Goal: Complete application form

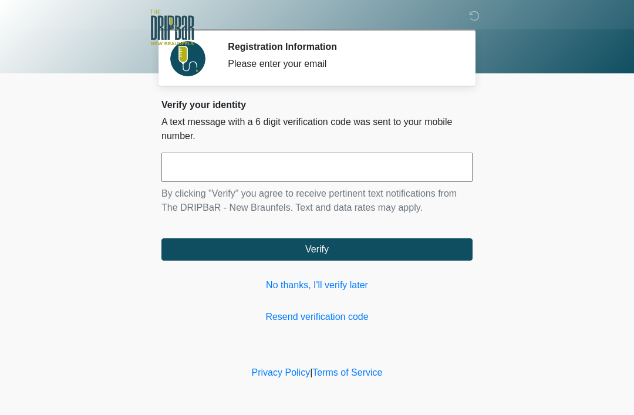
click at [349, 286] on link "No thanks, I'll verify later" at bounding box center [316, 285] width 311 height 14
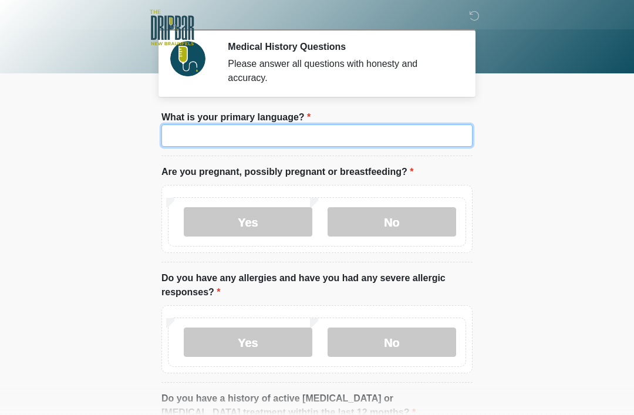
click at [359, 136] on input "What is your primary language?" at bounding box center [316, 135] width 311 height 22
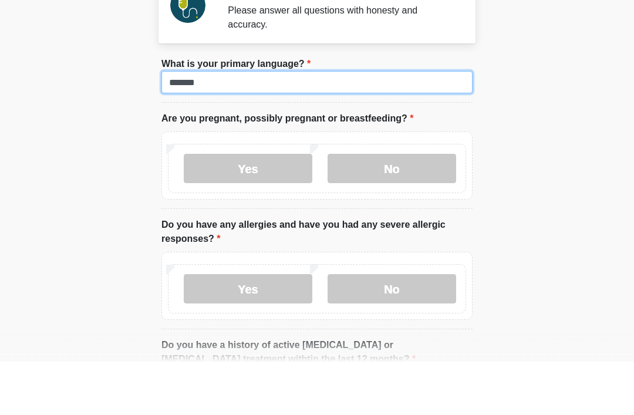
type input "*******"
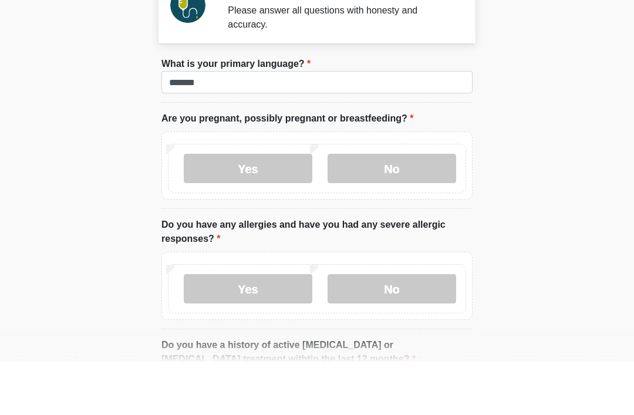
click at [398, 207] on label "No" at bounding box center [392, 221] width 129 height 29
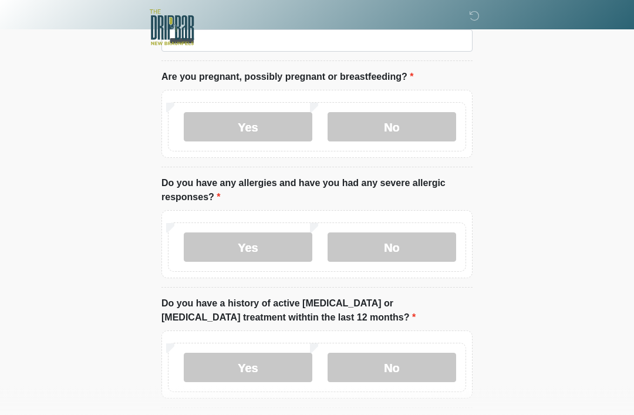
scroll to position [96, 0]
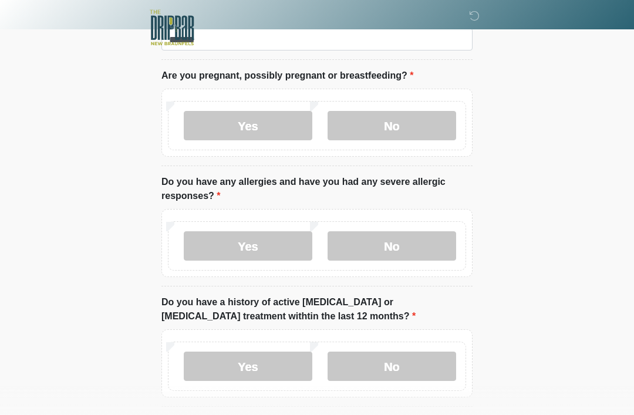
click at [387, 242] on label "No" at bounding box center [392, 245] width 129 height 29
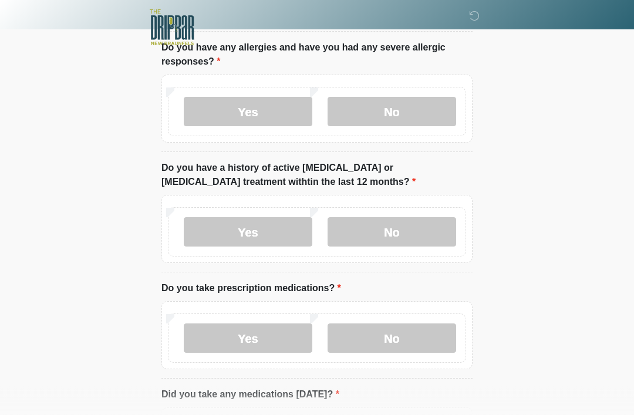
scroll to position [231, 0]
click at [419, 231] on label "No" at bounding box center [392, 231] width 129 height 29
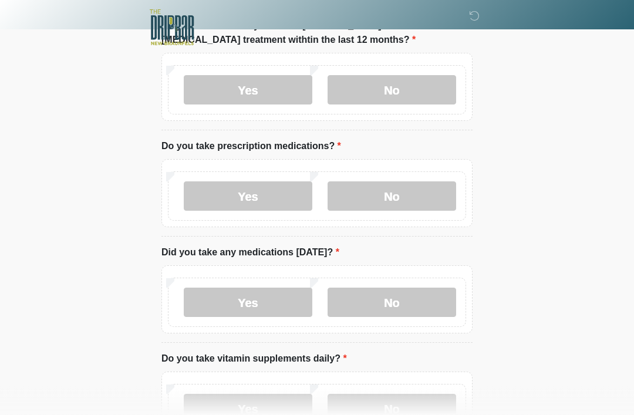
scroll to position [373, 0]
click at [282, 192] on label "Yes" at bounding box center [248, 195] width 129 height 29
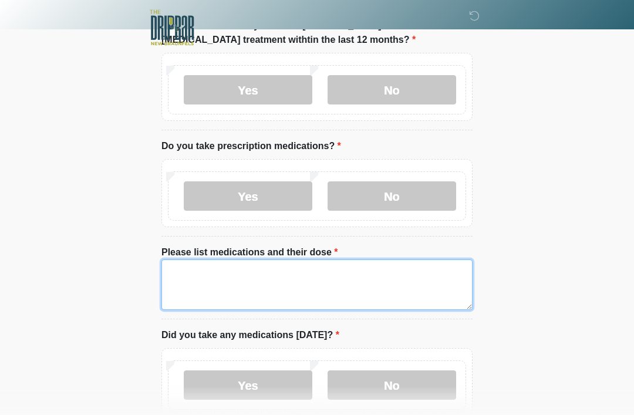
click at [326, 270] on textarea "Please list medications and their dose" at bounding box center [316, 284] width 311 height 50
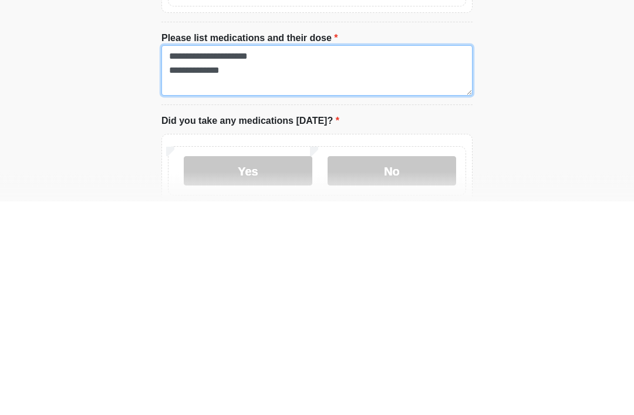
scroll to position [391, 0]
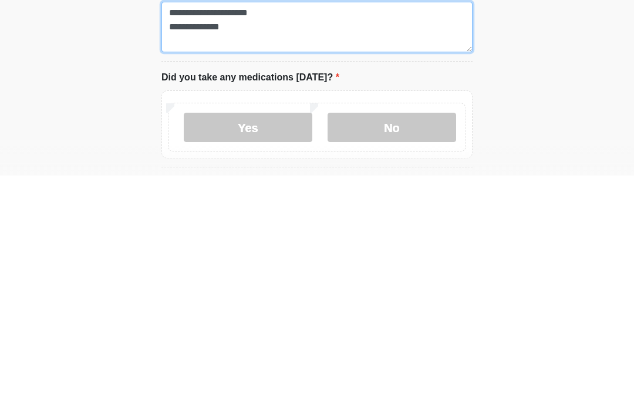
type textarea "**********"
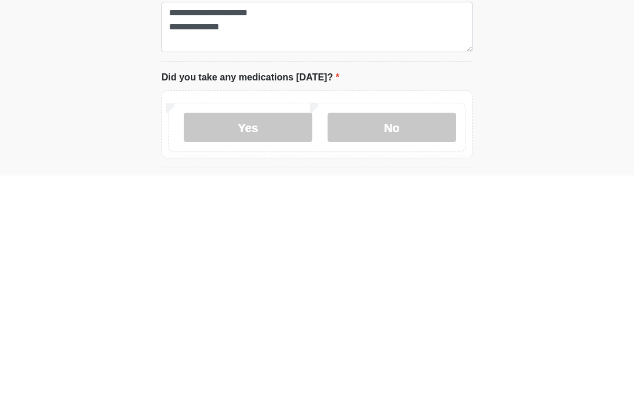
click at [422, 352] on label "No" at bounding box center [392, 366] width 129 height 29
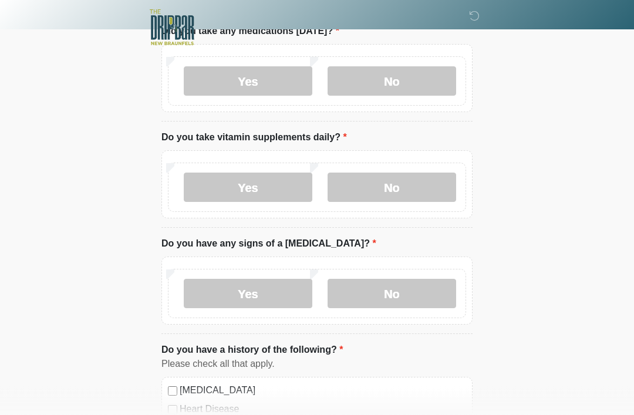
scroll to position [678, 0]
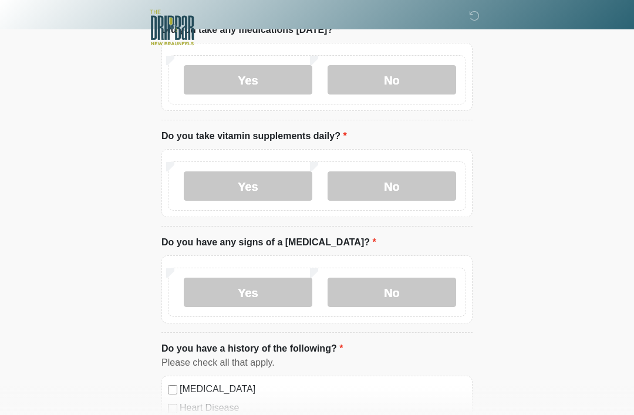
click at [256, 181] on label "Yes" at bounding box center [248, 185] width 129 height 29
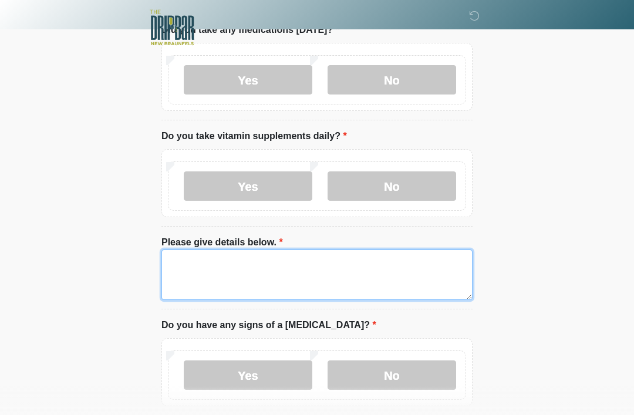
click at [362, 261] on textarea "Please give details below." at bounding box center [316, 274] width 311 height 50
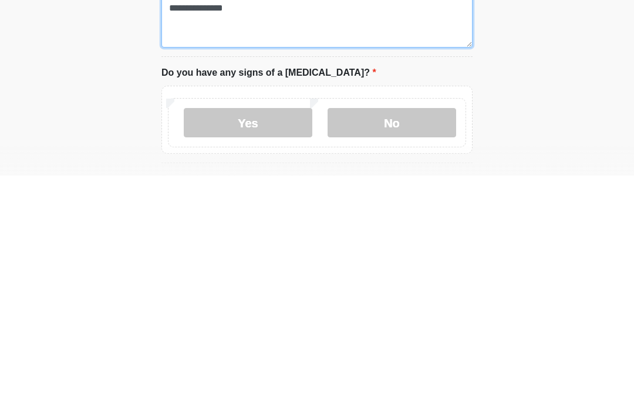
scroll to position [693, 0]
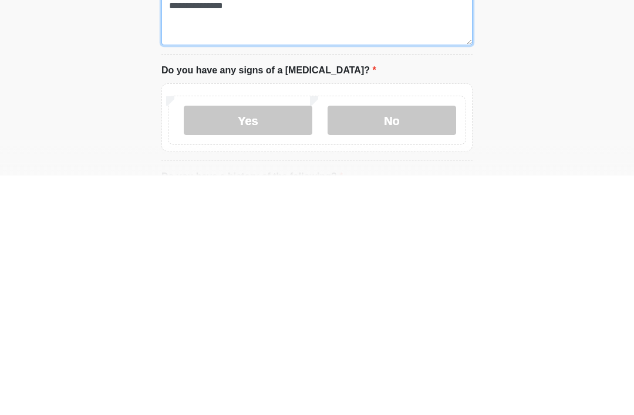
type textarea "**********"
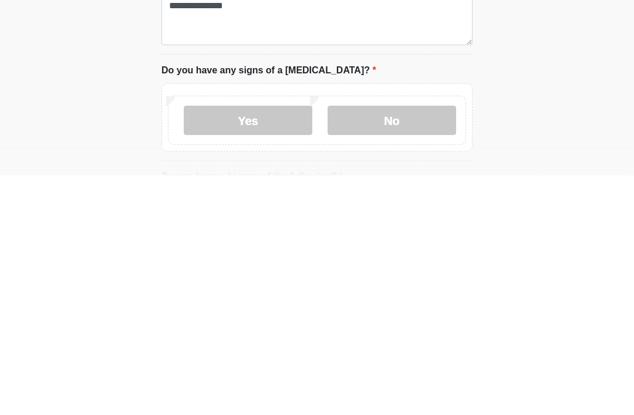
click at [410, 345] on label "No" at bounding box center [392, 359] width 129 height 29
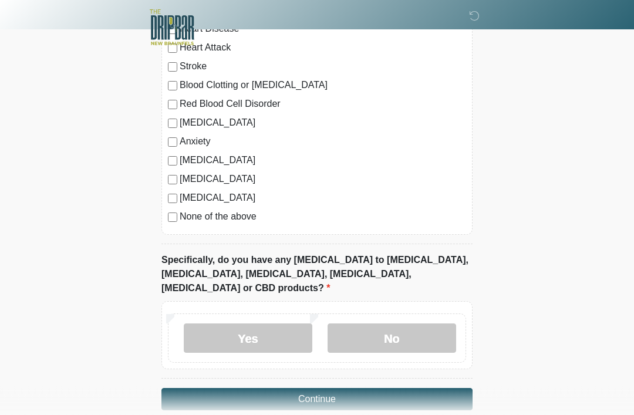
scroll to position [1143, 0]
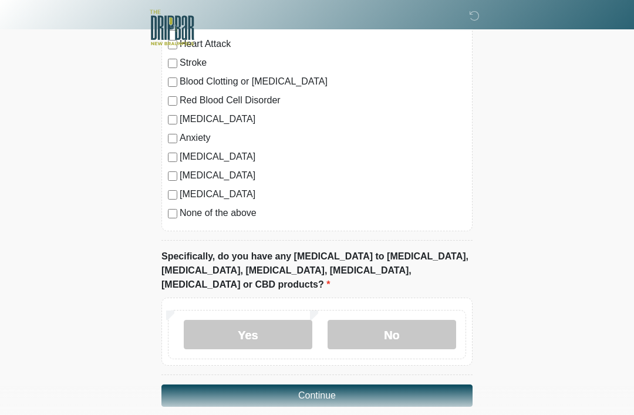
click at [400, 325] on label "No" at bounding box center [392, 334] width 129 height 29
click at [274, 320] on label "Yes" at bounding box center [248, 334] width 129 height 29
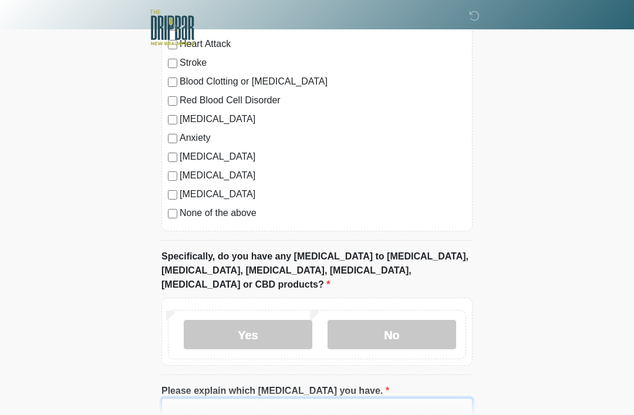
click at [368, 398] on input "Please explain which allergies you have." at bounding box center [316, 409] width 311 height 22
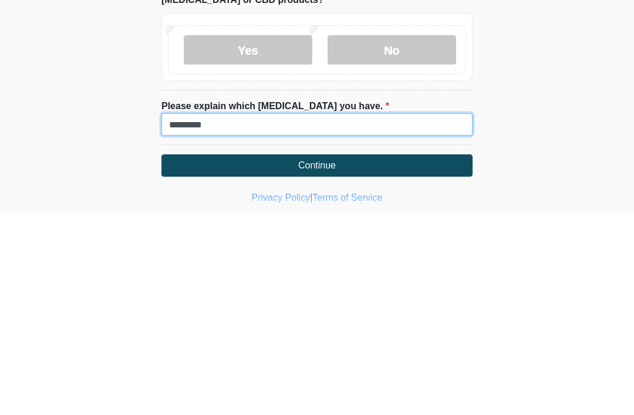
type input "*********"
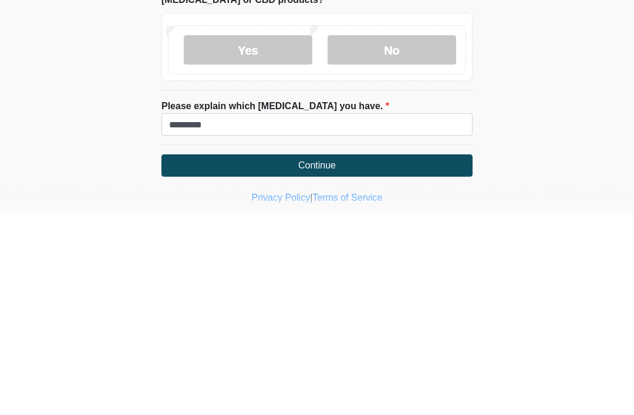
click at [359, 356] on button "Continue" at bounding box center [316, 367] width 311 height 22
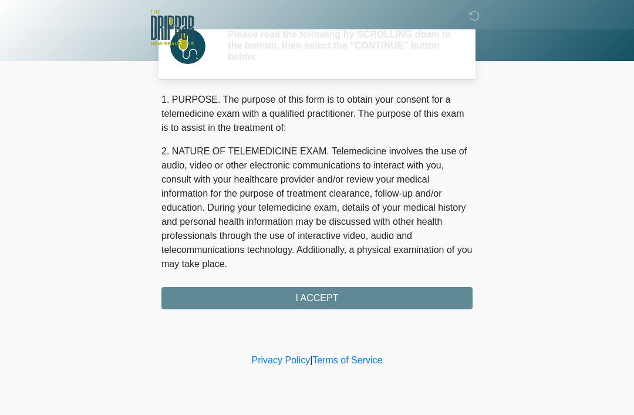
scroll to position [0, 0]
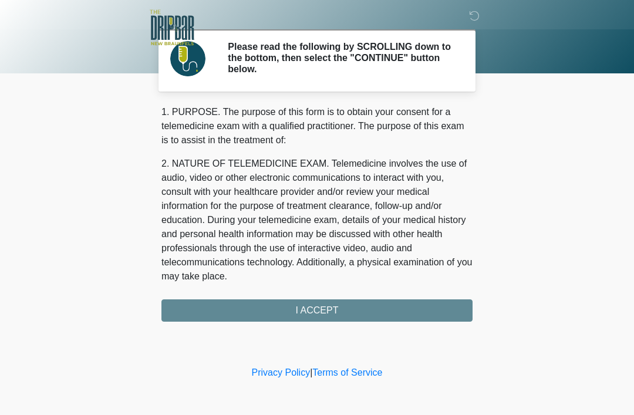
click at [366, 315] on div "1. PURPOSE. The purpose of this form is to obtain your consent for a telemedici…" at bounding box center [316, 213] width 311 height 217
click at [349, 309] on div "1. PURPOSE. The purpose of this form is to obtain your consent for a telemedici…" at bounding box center [316, 213] width 311 height 217
click at [322, 312] on div "1. PURPOSE. The purpose of this form is to obtain your consent for a telemedici…" at bounding box center [316, 213] width 311 height 217
click at [298, 312] on div "1. PURPOSE. The purpose of this form is to obtain your consent for a telemedici…" at bounding box center [316, 213] width 311 height 217
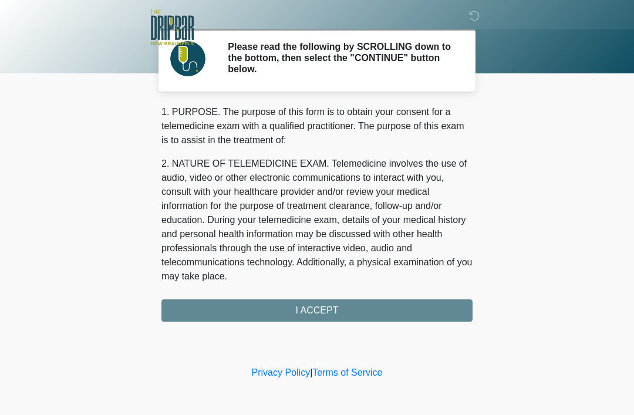
click at [324, 311] on div "1. PURPOSE. The purpose of this form is to obtain your consent for a telemedici…" at bounding box center [316, 213] width 311 height 217
click at [349, 305] on div "1. PURPOSE. The purpose of this form is to obtain your consent for a telemedici…" at bounding box center [316, 213] width 311 height 217
click at [311, 317] on div "1. PURPOSE. The purpose of this form is to obtain your consent for a telemedici…" at bounding box center [316, 213] width 311 height 217
click at [320, 318] on div "1. PURPOSE. The purpose of this form is to obtain your consent for a telemedici…" at bounding box center [316, 213] width 311 height 217
click at [319, 308] on div "1. PURPOSE. The purpose of this form is to obtain your consent for a telemedici…" at bounding box center [316, 213] width 311 height 217
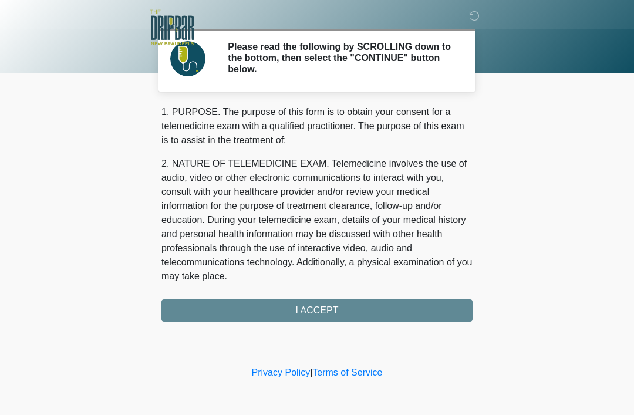
click at [319, 308] on div "1. PURPOSE. The purpose of this form is to obtain your consent for a telemedici…" at bounding box center [316, 213] width 311 height 217
click at [335, 312] on div "1. PURPOSE. The purpose of this form is to obtain your consent for a telemedici…" at bounding box center [316, 213] width 311 height 217
click at [332, 301] on div "1. PURPOSE. The purpose of this form is to obtain your consent for a telemedici…" at bounding box center [316, 213] width 311 height 217
click at [333, 315] on div "1. PURPOSE. The purpose of this form is to obtain your consent for a telemedici…" at bounding box center [316, 213] width 311 height 217
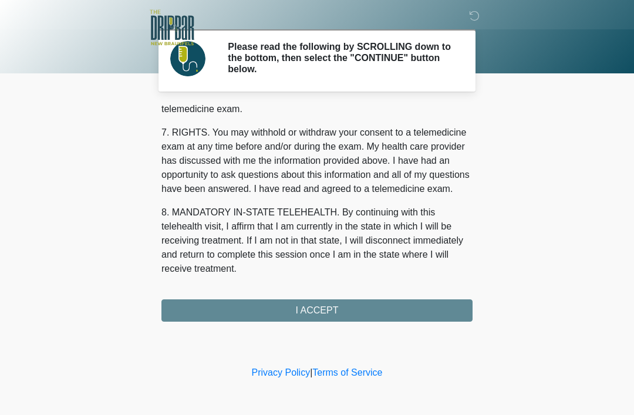
scroll to position [515, 0]
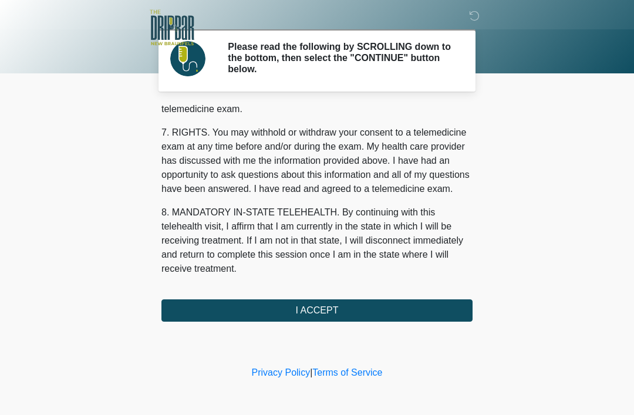
click at [360, 315] on button "I ACCEPT" at bounding box center [316, 310] width 311 height 22
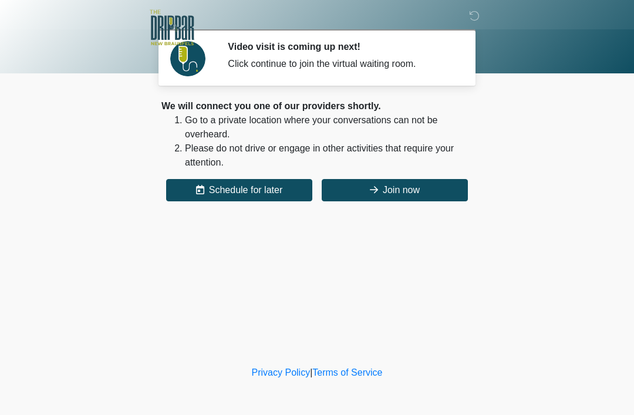
click at [434, 191] on button "Join now" at bounding box center [395, 190] width 146 height 22
